Goal: Transaction & Acquisition: Download file/media

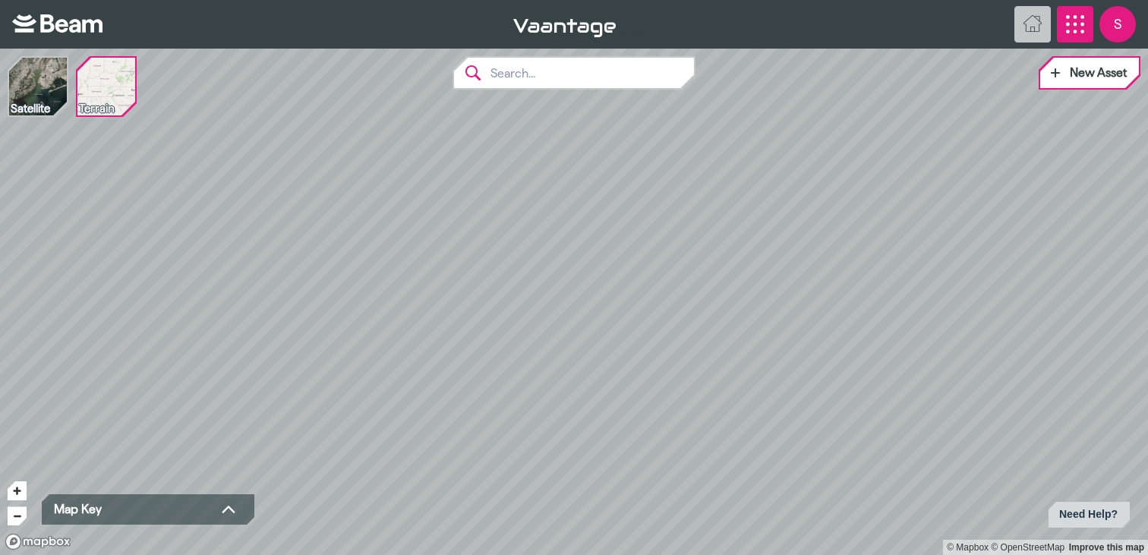
click at [1076, 24] on icon "App Menu" at bounding box center [1075, 24] width 18 height 18
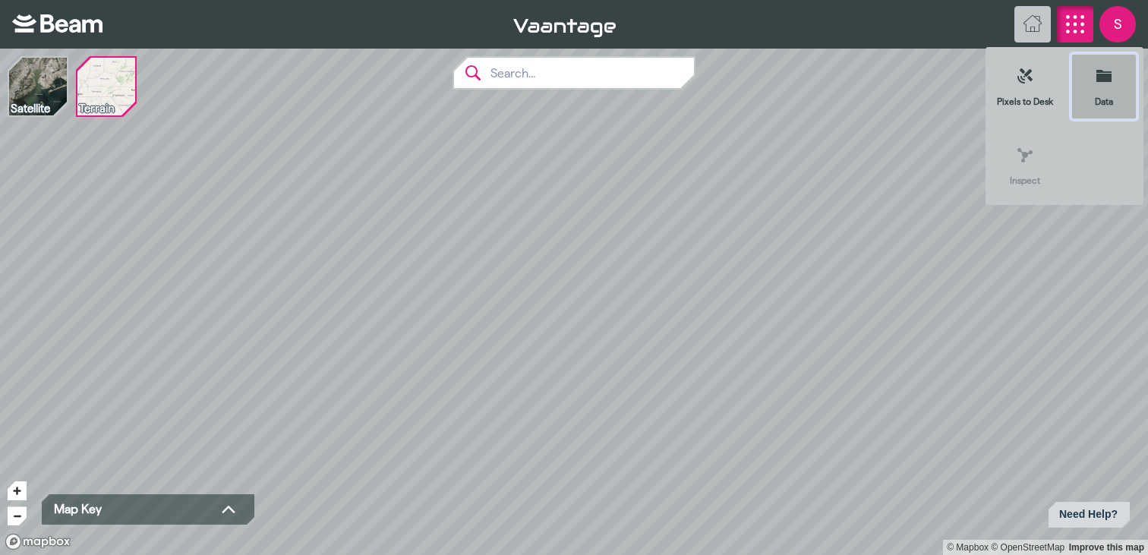
click at [1103, 83] on icon at bounding box center [1103, 75] width 15 height 15
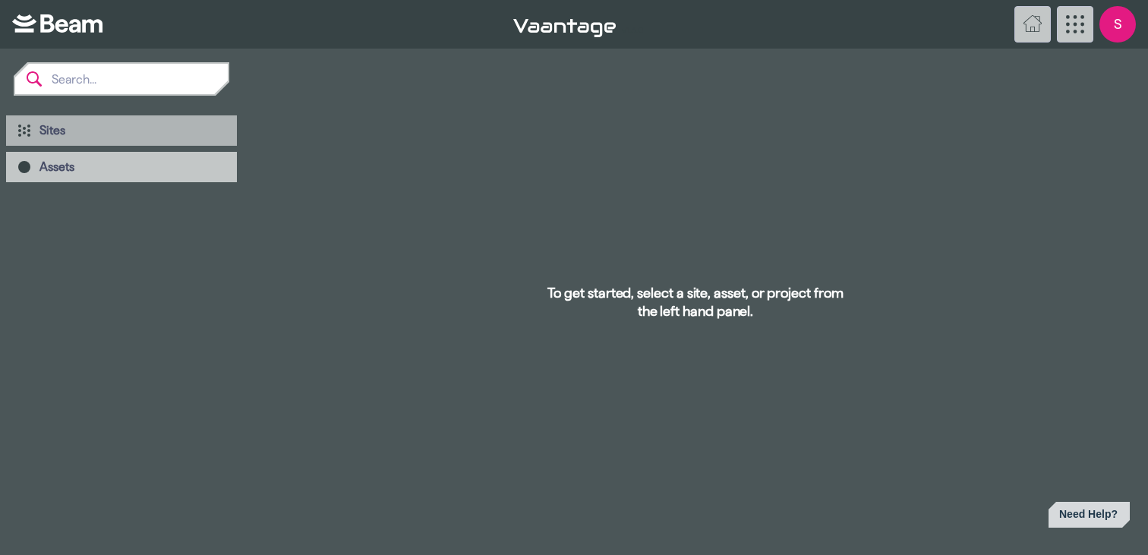
click at [69, 131] on span "Sites" at bounding box center [131, 130] width 185 height 15
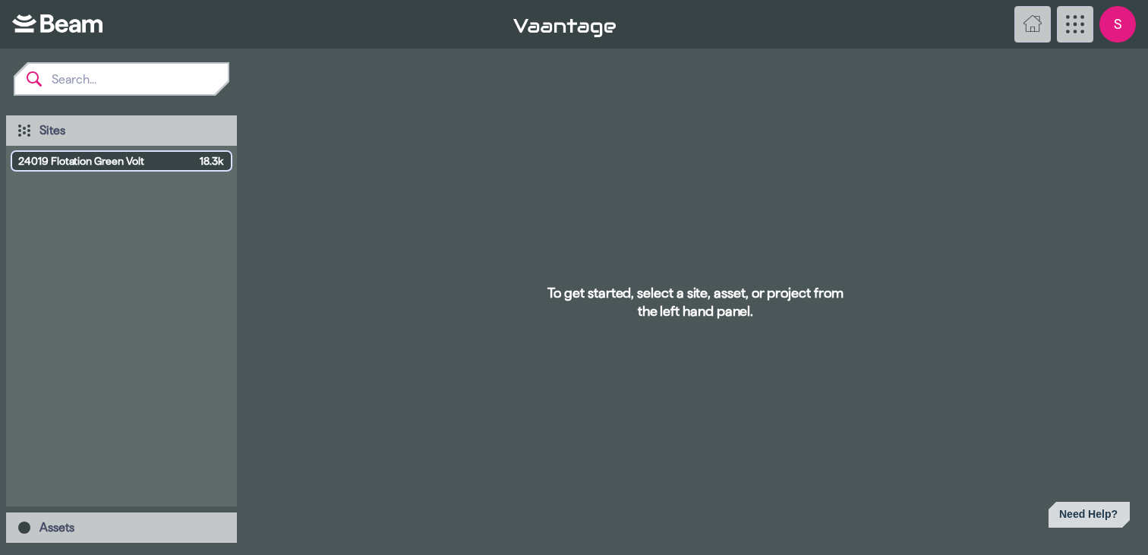
click at [74, 159] on span "24019 Flotation Green Volt" at bounding box center [105, 160] width 175 height 15
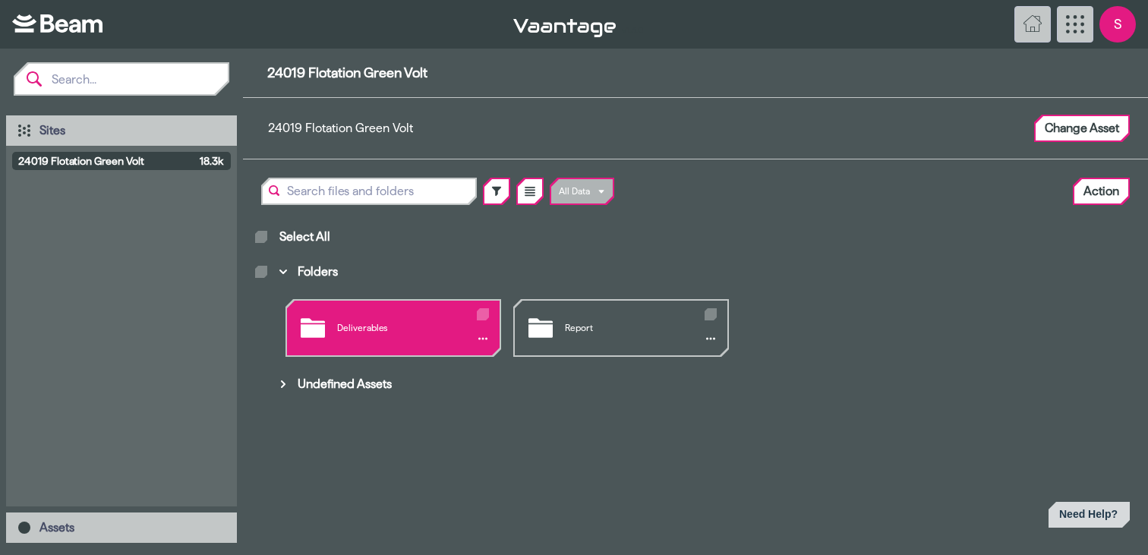
click at [343, 325] on div "Deliverables" at bounding box center [393, 328] width 213 height 55
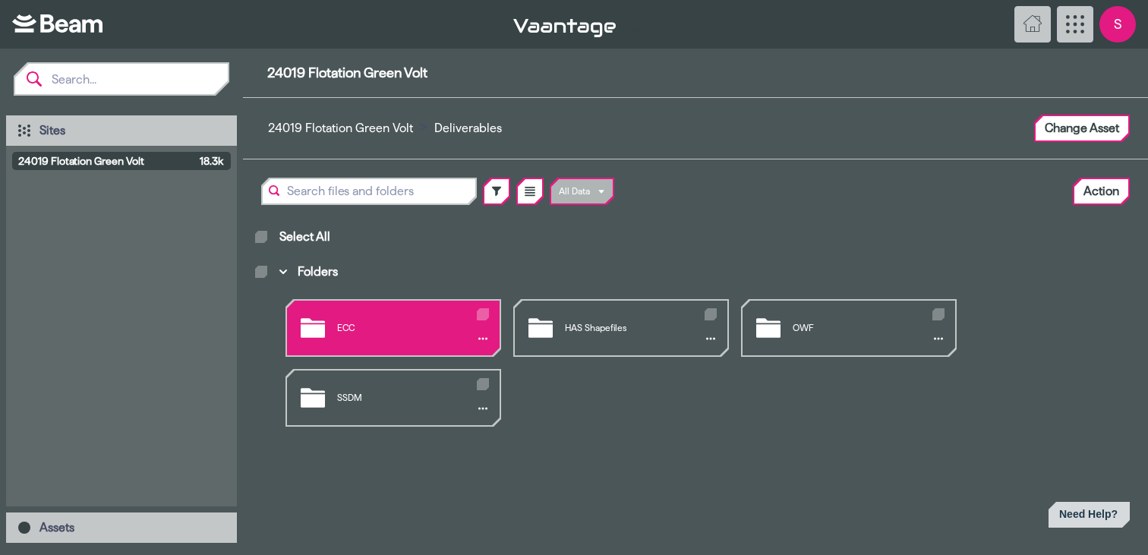
click at [376, 323] on div "ECC" at bounding box center [393, 328] width 213 height 55
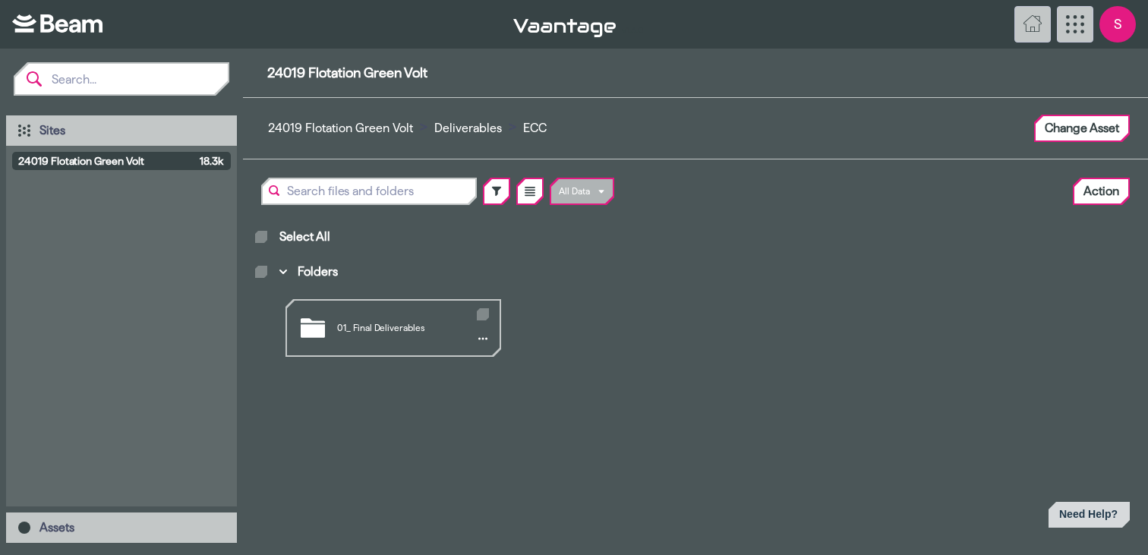
click at [376, 323] on div "01_ Final Deliverables" at bounding box center [393, 328] width 213 height 55
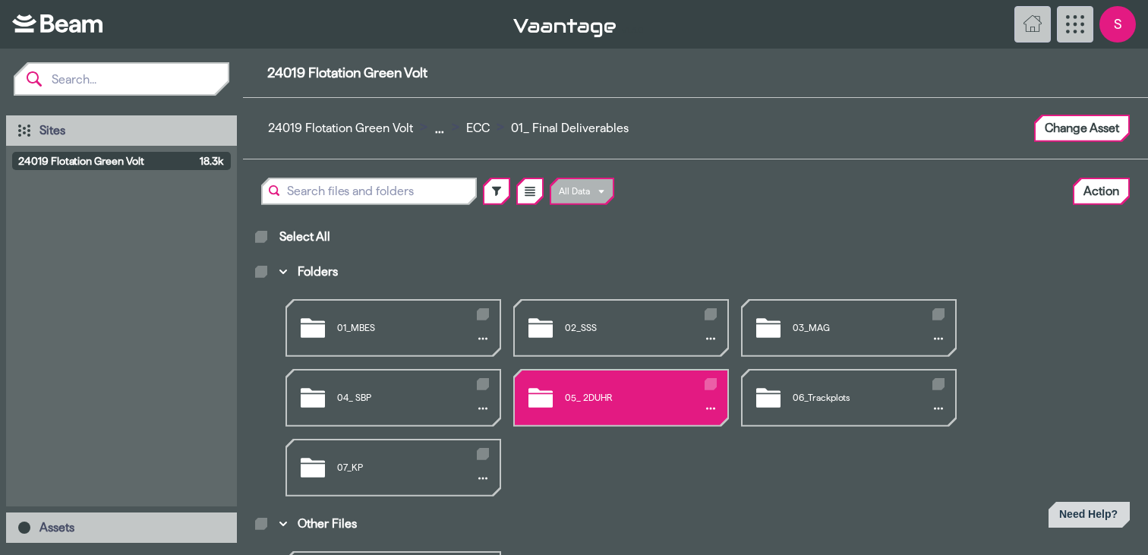
click at [581, 376] on div "05_ 2DUHR" at bounding box center [621, 397] width 213 height 55
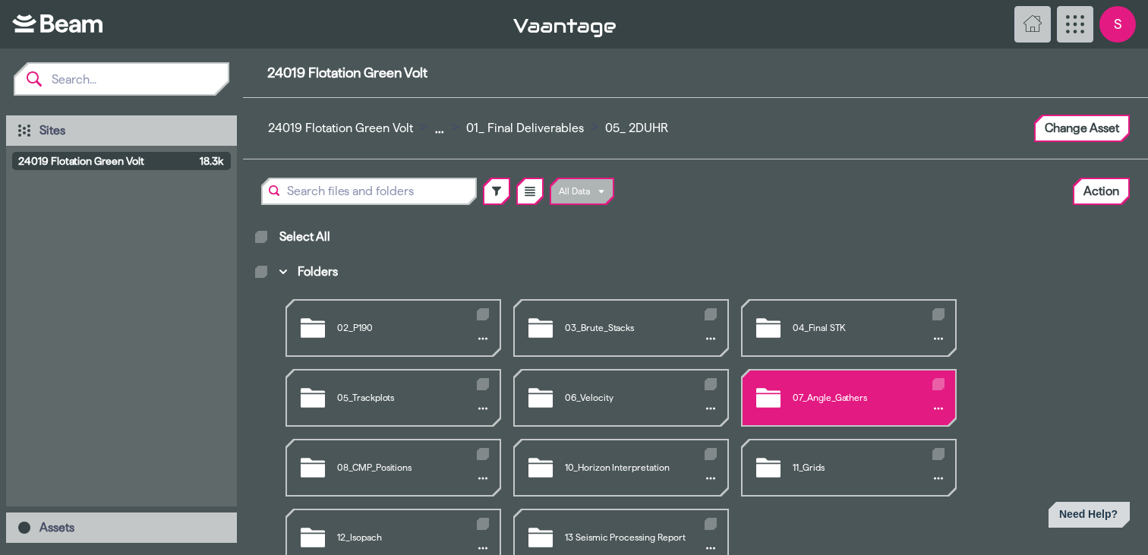
click at [940, 384] on icon "Folders" at bounding box center [938, 383] width 8 height 5
click at [936, 381] on input "Folders" at bounding box center [935, 380] width 1 height 1
checkbox input "true"
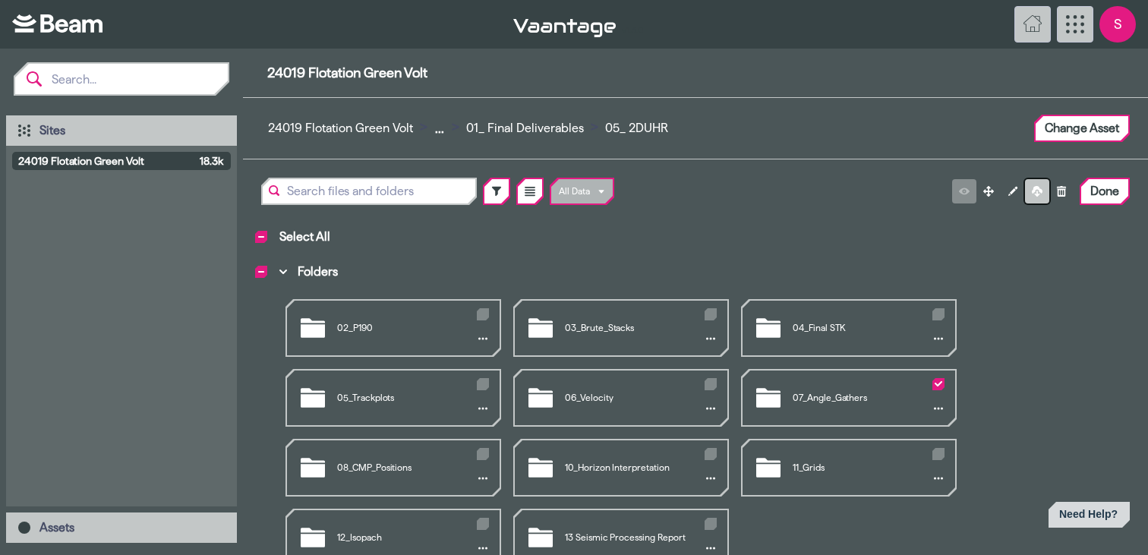
click at [1036, 189] on icon at bounding box center [1036, 191] width 11 height 11
checkbox input "false"
